Goal: Find specific page/section: Find specific page/section

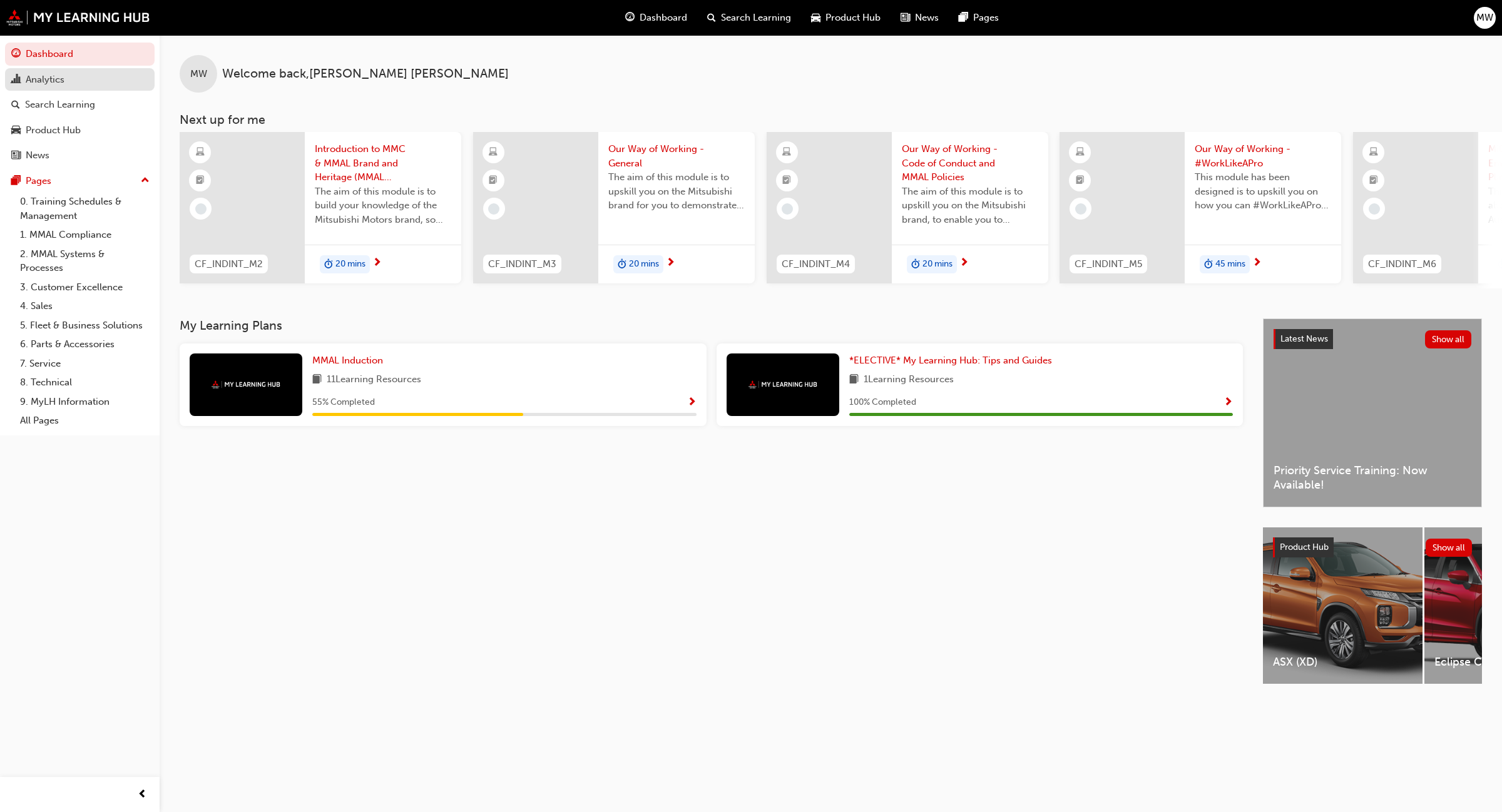
click at [44, 77] on div "Analytics" at bounding box center [44, 80] width 38 height 15
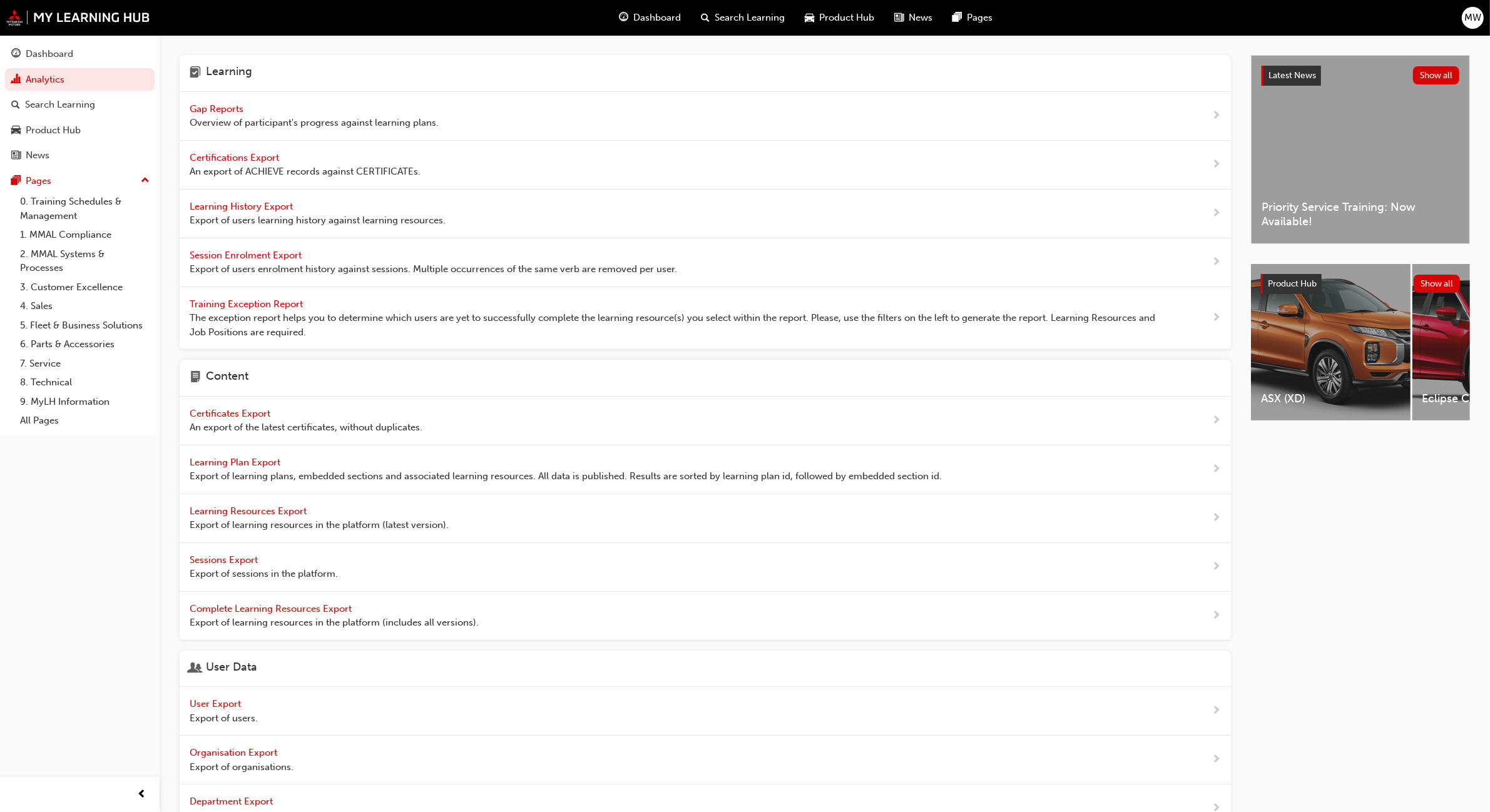
click at [210, 105] on span "Gap Reports" at bounding box center [218, 109] width 57 height 12
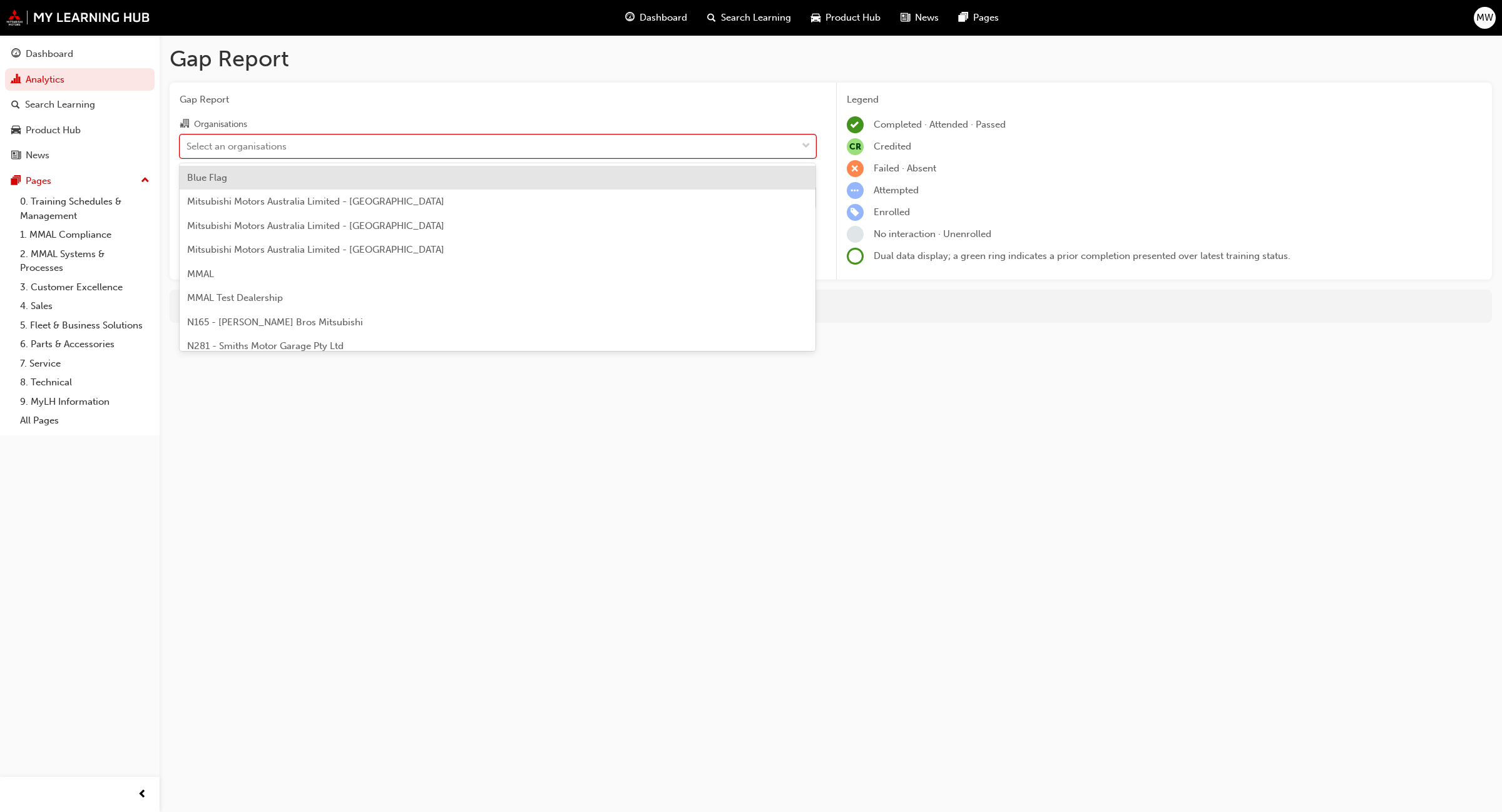
click at [811, 147] on div at bounding box center [806, 146] width 19 height 23
click at [187, 147] on input "Organisations option Blue Flag focused, 1 of 202. 202 results available. Use Up…" at bounding box center [187, 145] width 1 height 11
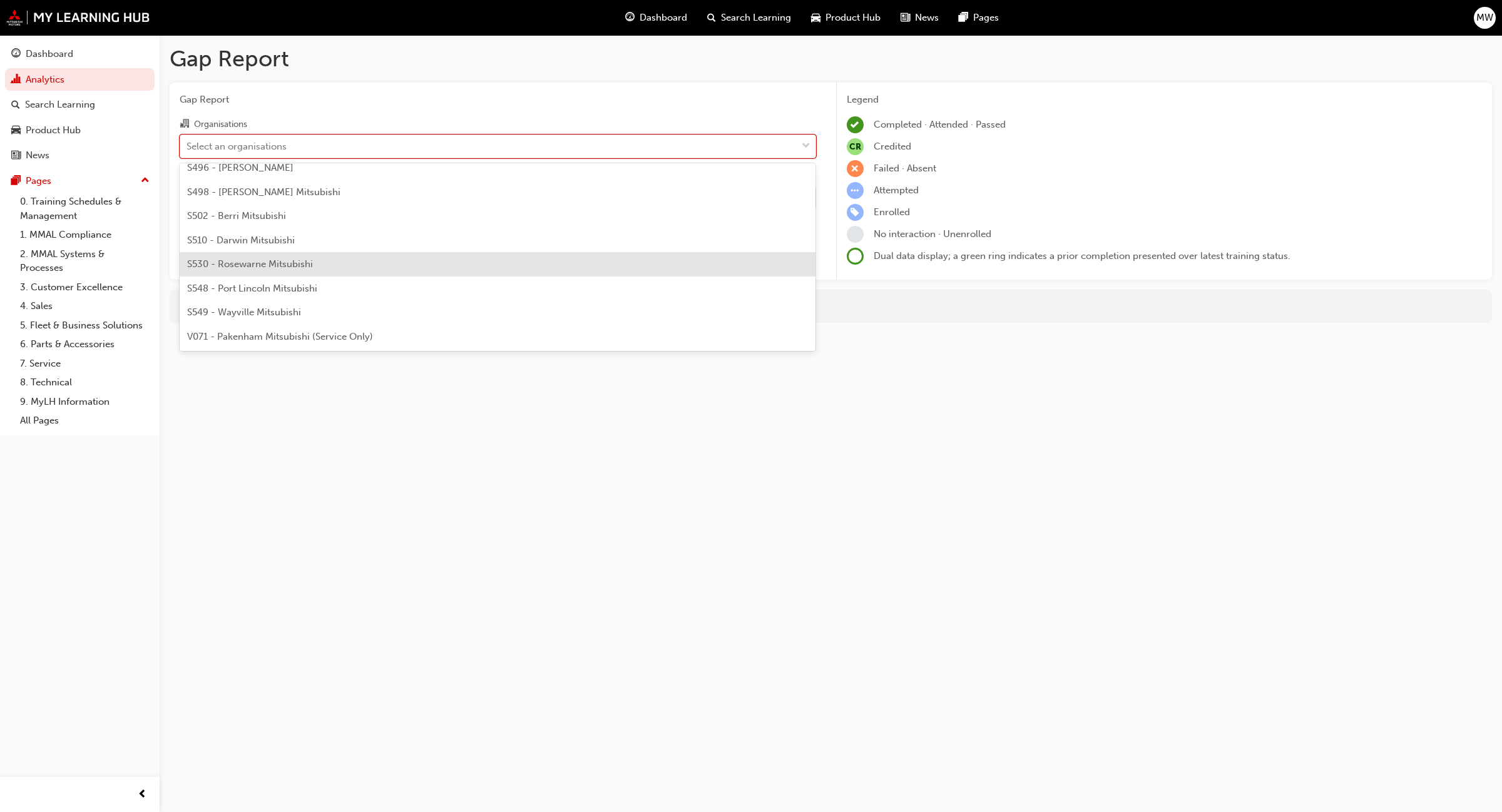
scroll to position [3060, 0]
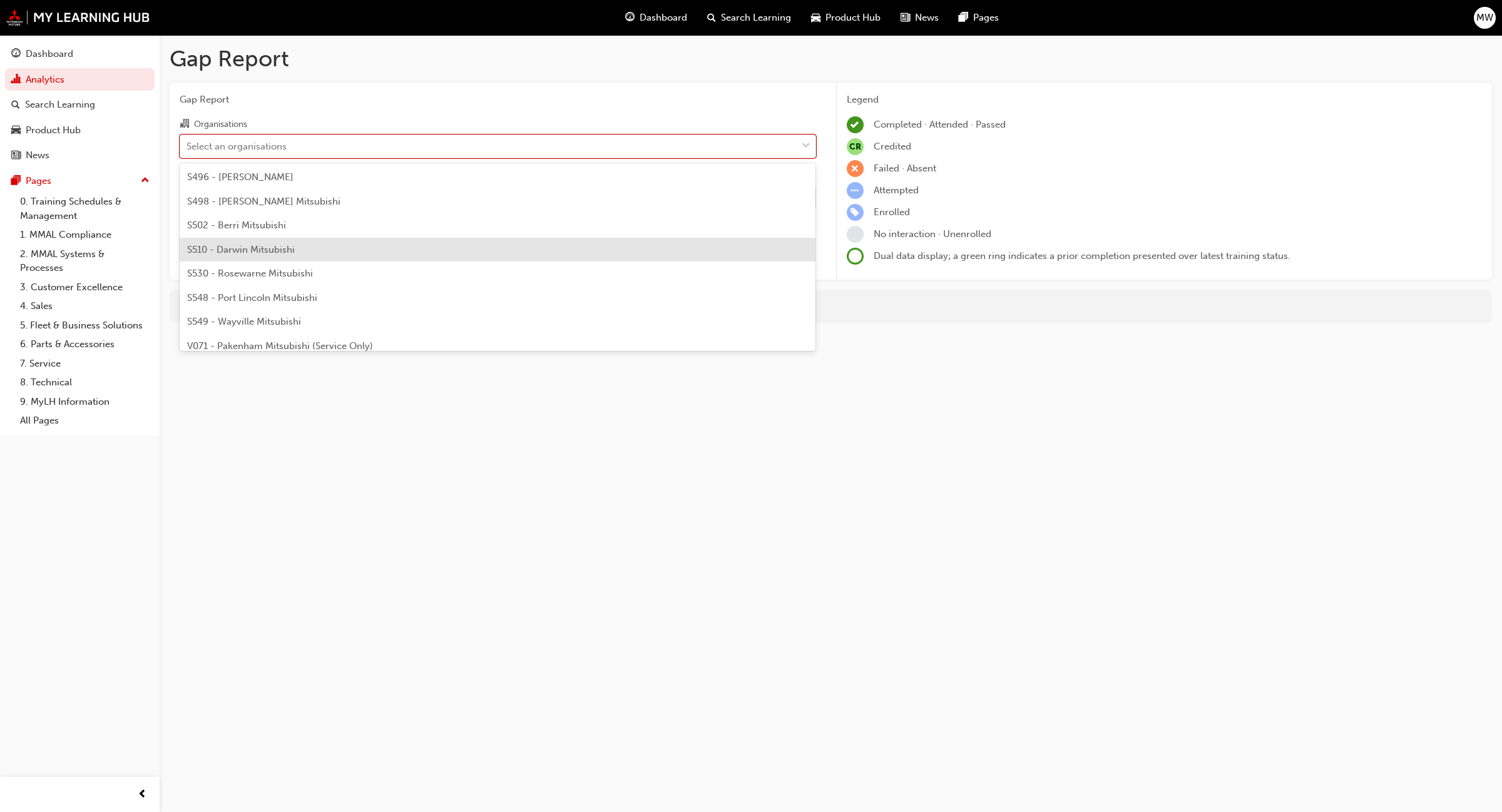
click at [342, 248] on div "S510 - Darwin Mitsubishi" at bounding box center [498, 250] width 636 height 25
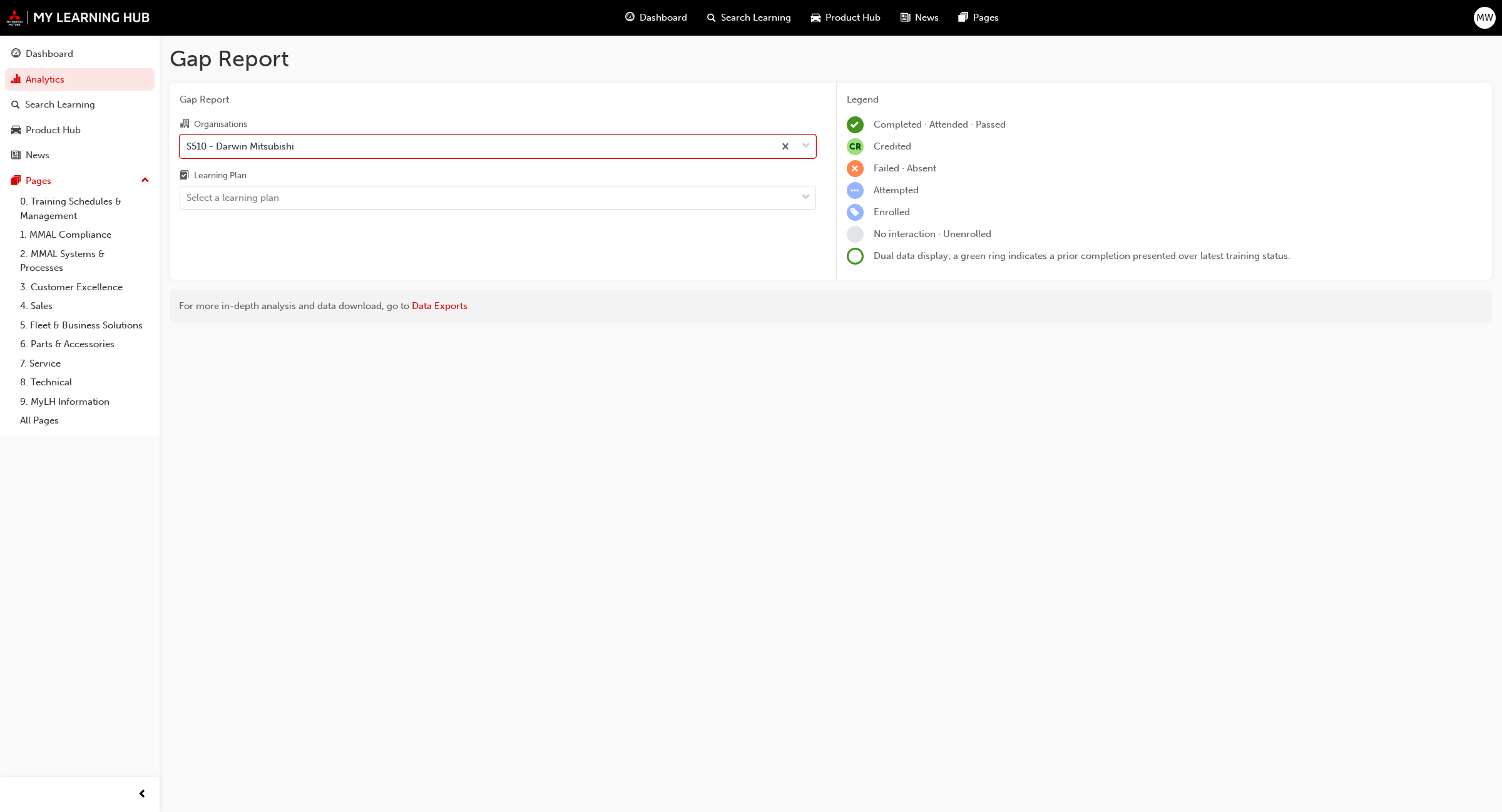
click at [807, 142] on span "down-icon" at bounding box center [806, 146] width 9 height 16
click at [187, 142] on input "Organisations option S510 - Darwin Mitsubishi, selected. 0 results available. S…" at bounding box center [187, 145] width 1 height 11
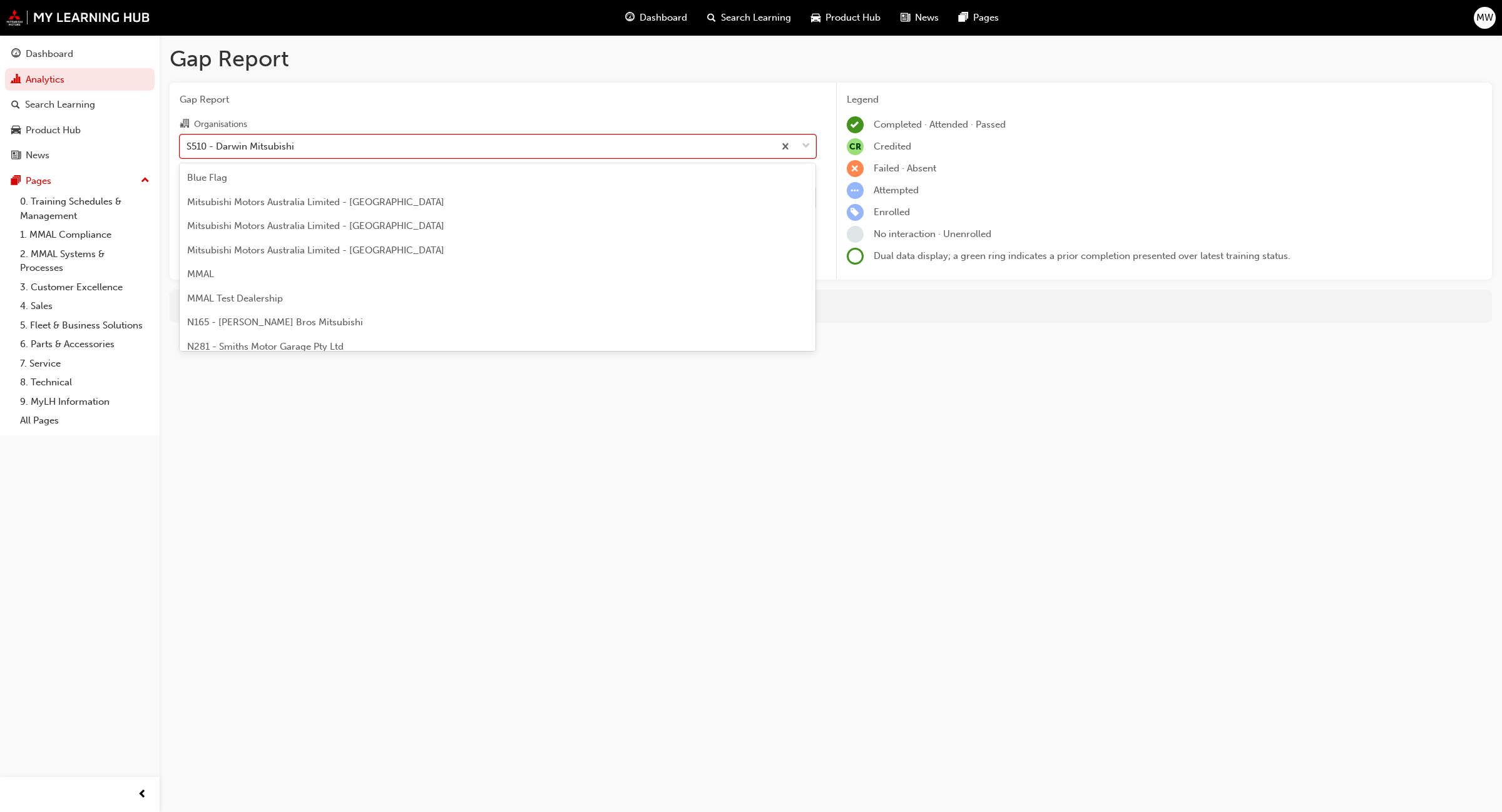
scroll to position [2976, 0]
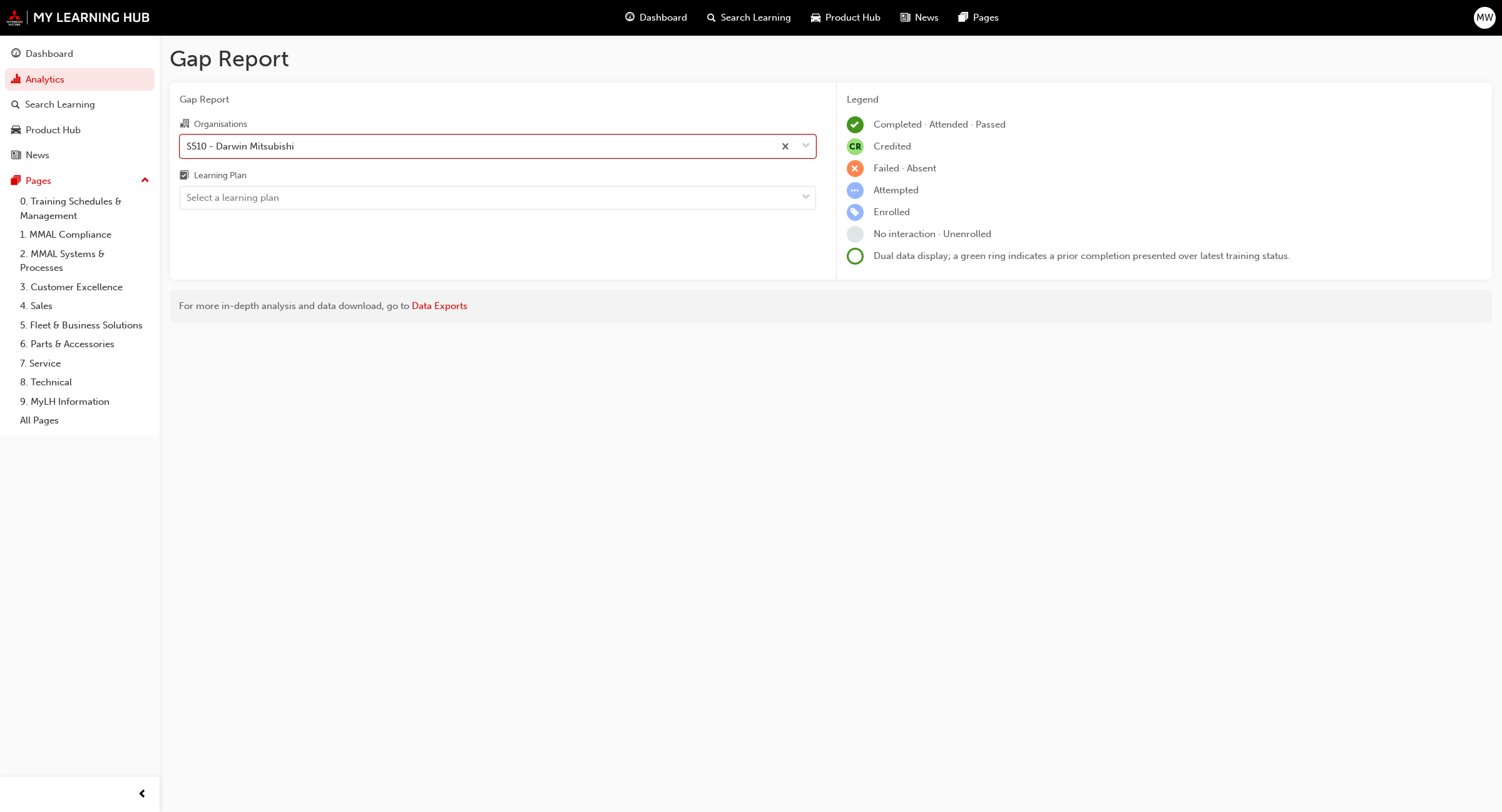
click at [705, 145] on div "S510 - Darwin Mitsubishi" at bounding box center [477, 146] width 594 height 22
click at [187, 145] on input "Organisations option S510 - Darwin Mitsubishi, selected. 0 results available. S…" at bounding box center [187, 145] width 1 height 11
click at [812, 203] on div at bounding box center [806, 198] width 19 height 23
click at [187, 203] on input "Learning Plan Select a learning plan" at bounding box center [187, 198] width 1 height 11
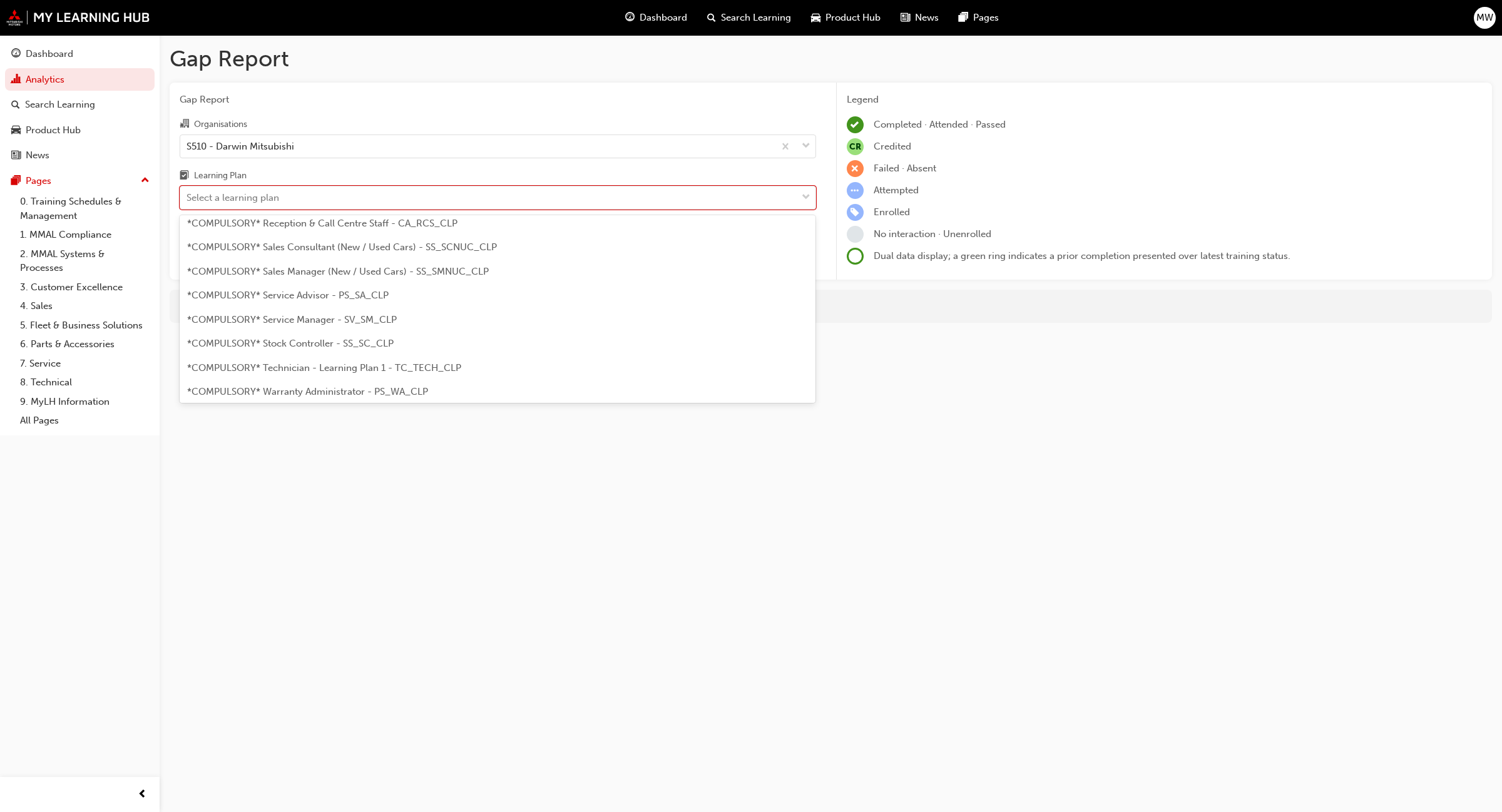
scroll to position [373, 0]
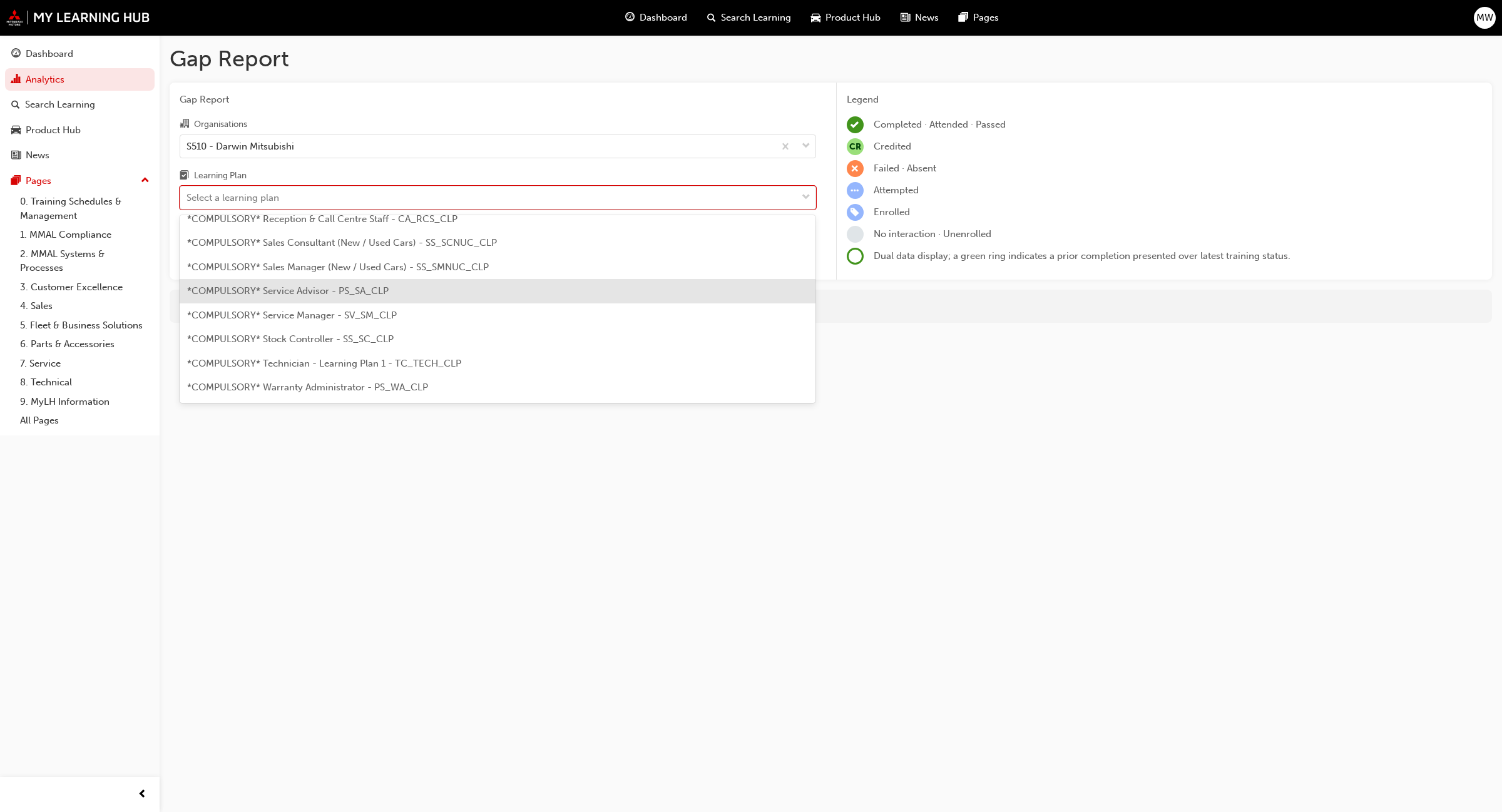
click at [386, 291] on span "*COMPULSORY* Service Advisor - PS_SA_CLP" at bounding box center [288, 291] width 201 height 12
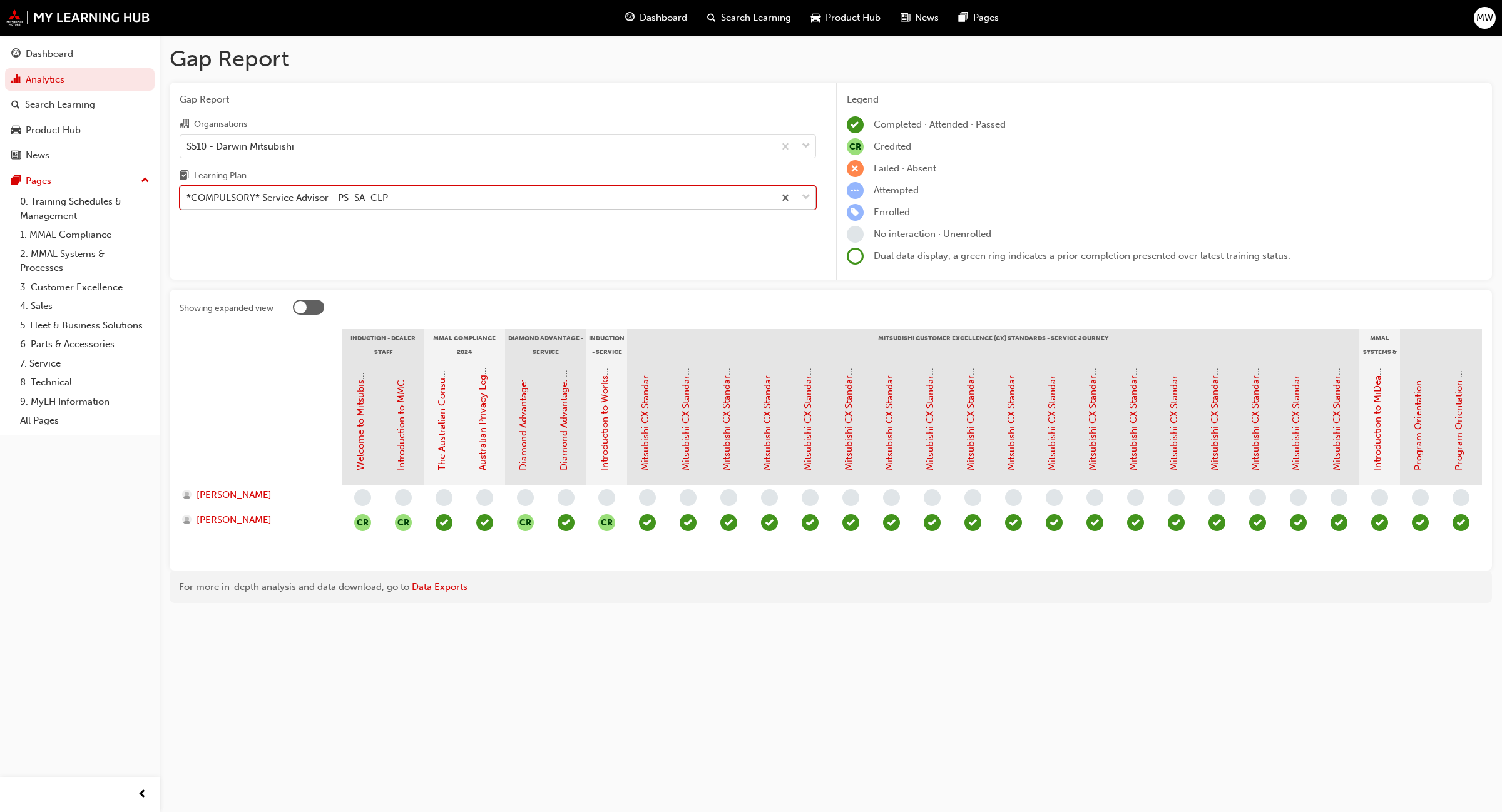
click at [808, 201] on span "down-icon" at bounding box center [806, 198] width 9 height 16
click at [187, 201] on input "Learning Plan option *COMPULSORY* Service Advisor - PS_SA_CLP, selected. 0 resu…" at bounding box center [187, 198] width 1 height 11
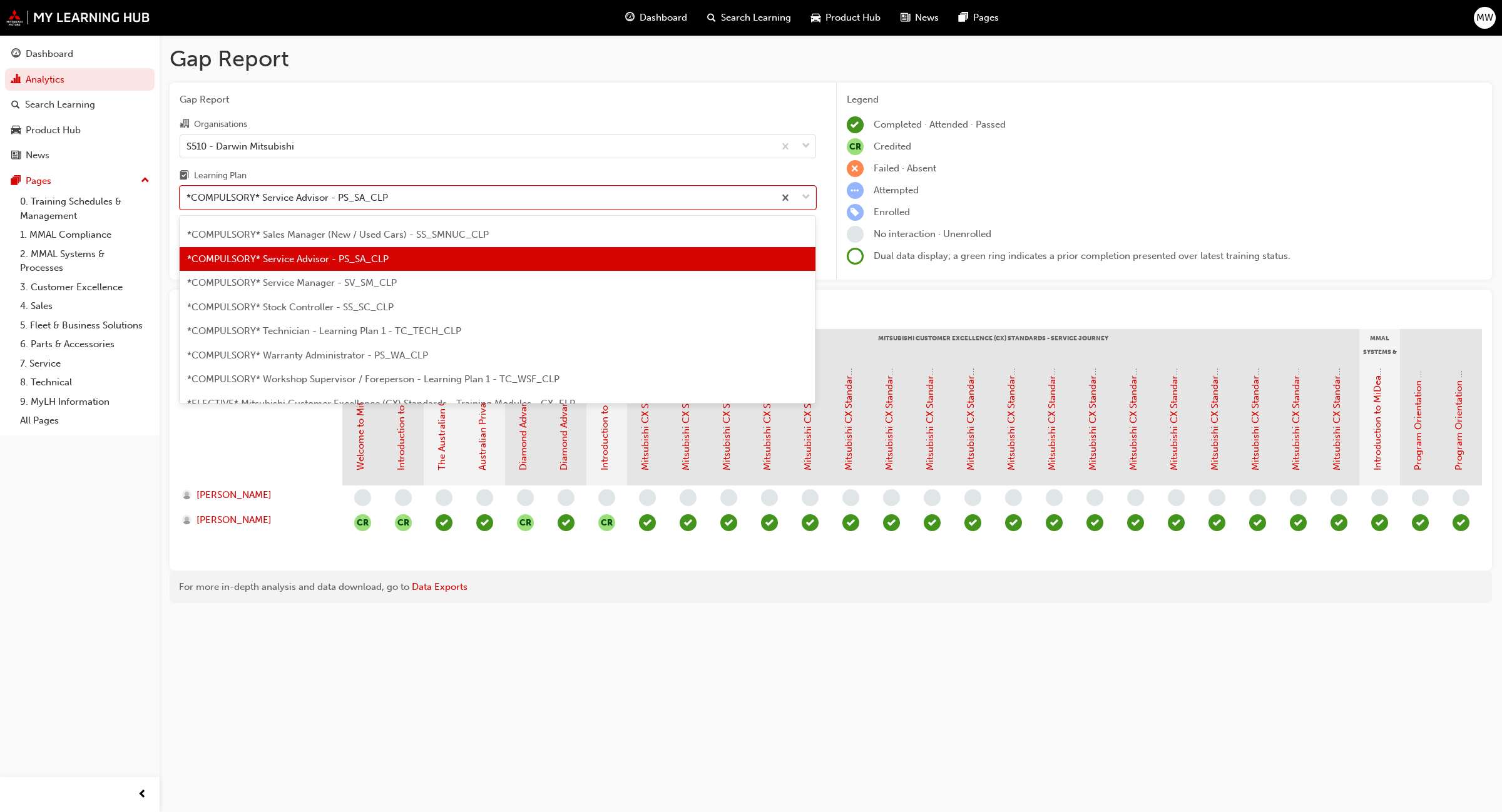
scroll to position [437, 0]
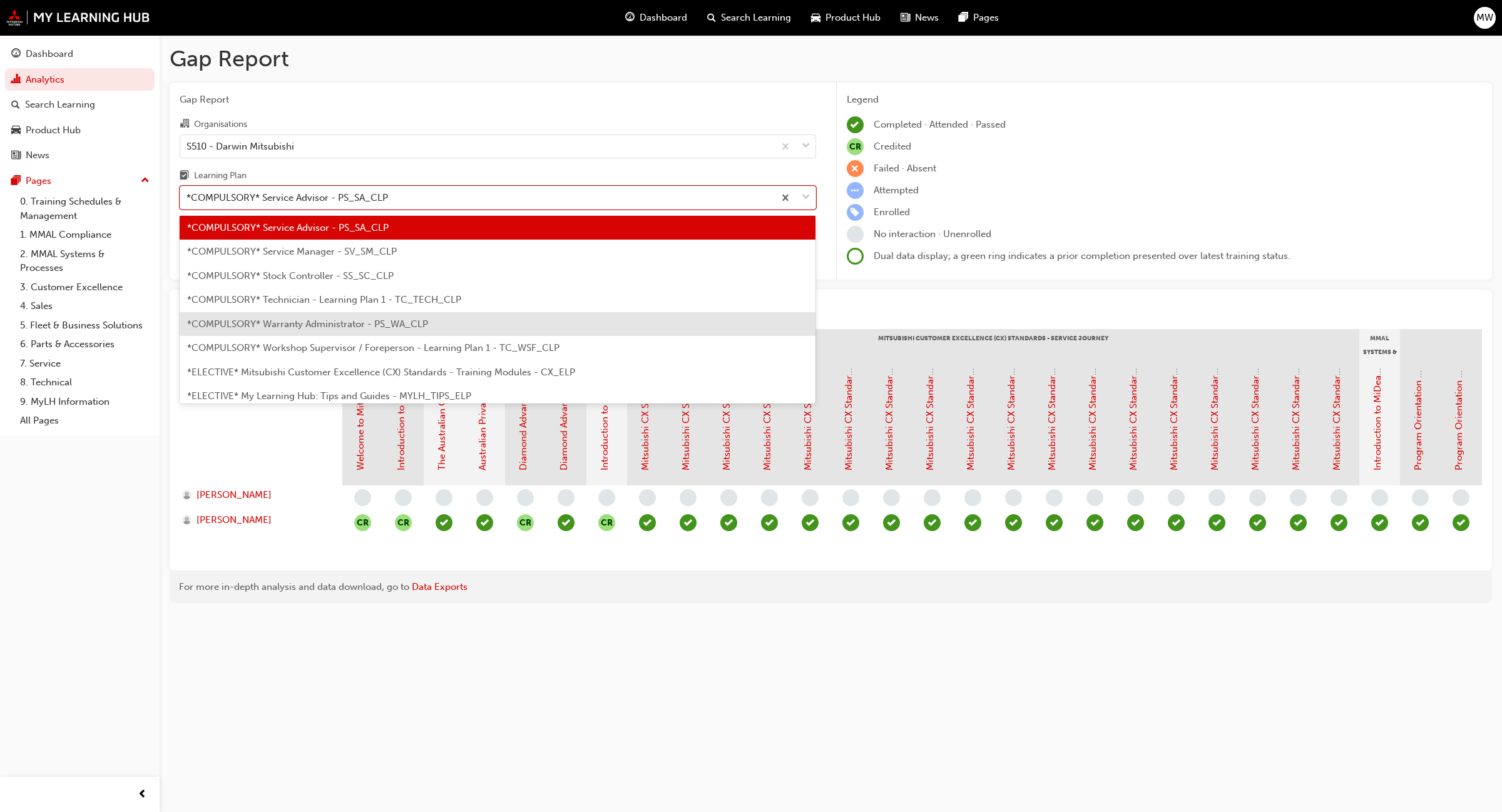
click at [352, 323] on span "*COMPULSORY* Warranty Administrator - PS_WA_CLP" at bounding box center [308, 325] width 241 height 12
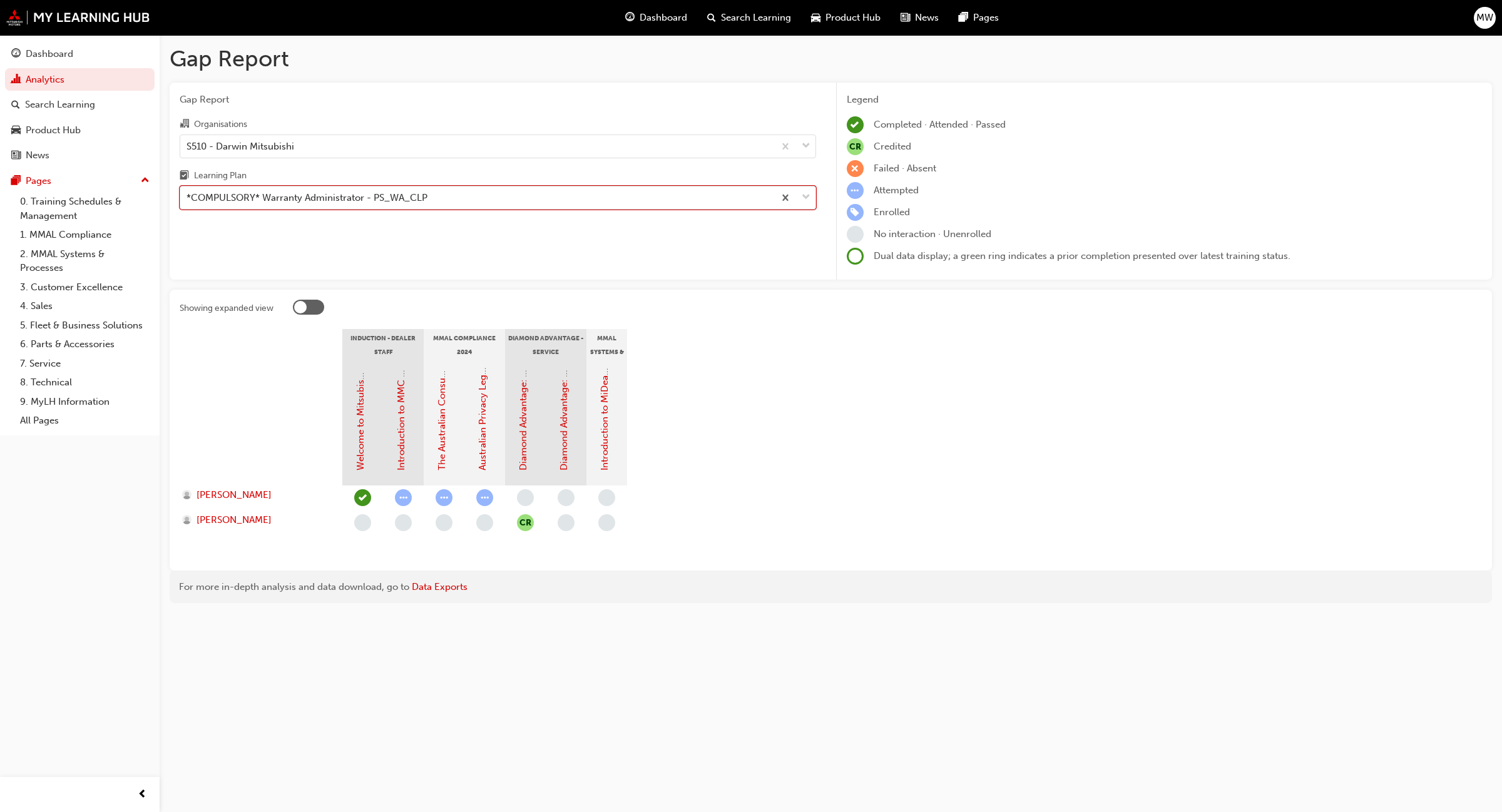
click at [804, 195] on span "down-icon" at bounding box center [806, 198] width 9 height 16
click at [187, 195] on input "Learning Plan option *COMPULSORY* Warranty Administrator - PS_WA_CLP, selected.…" at bounding box center [187, 198] width 1 height 11
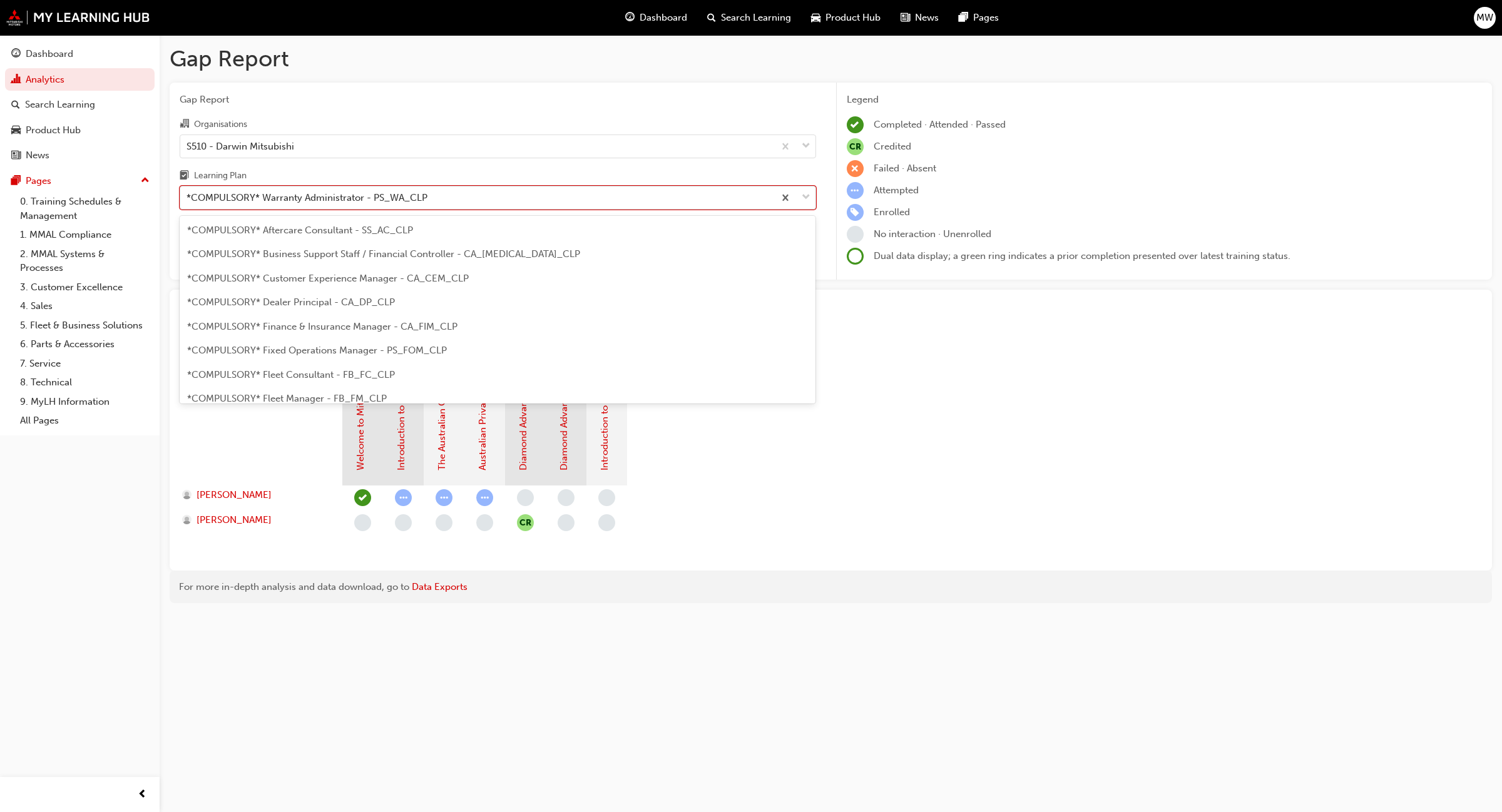
scroll to position [376, 0]
